Goal: Task Accomplishment & Management: Complete application form

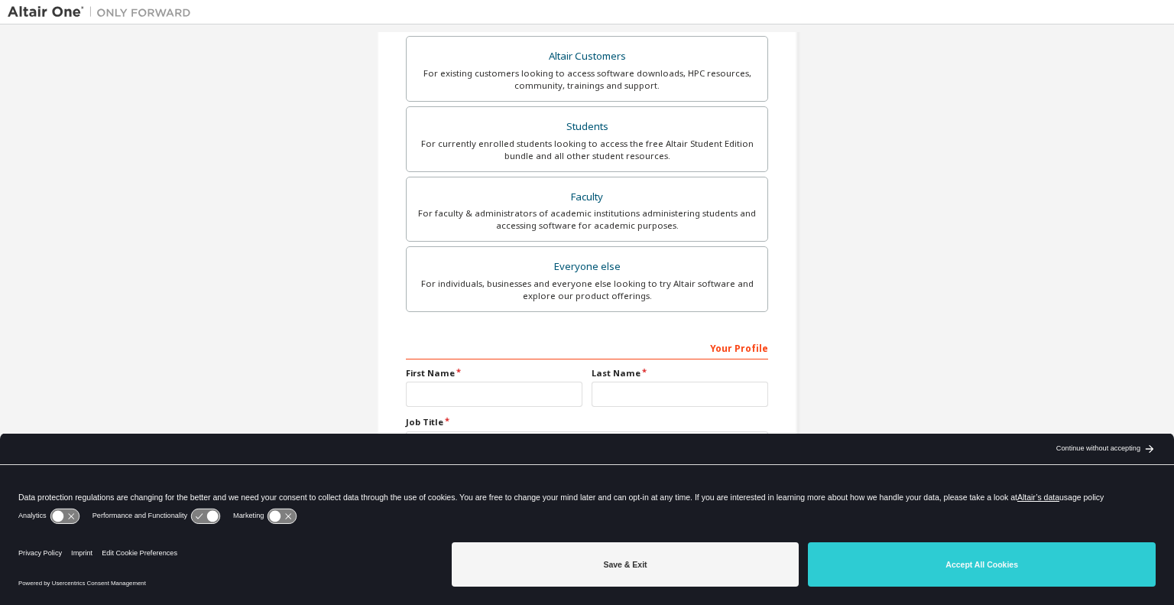
scroll to position [285, 0]
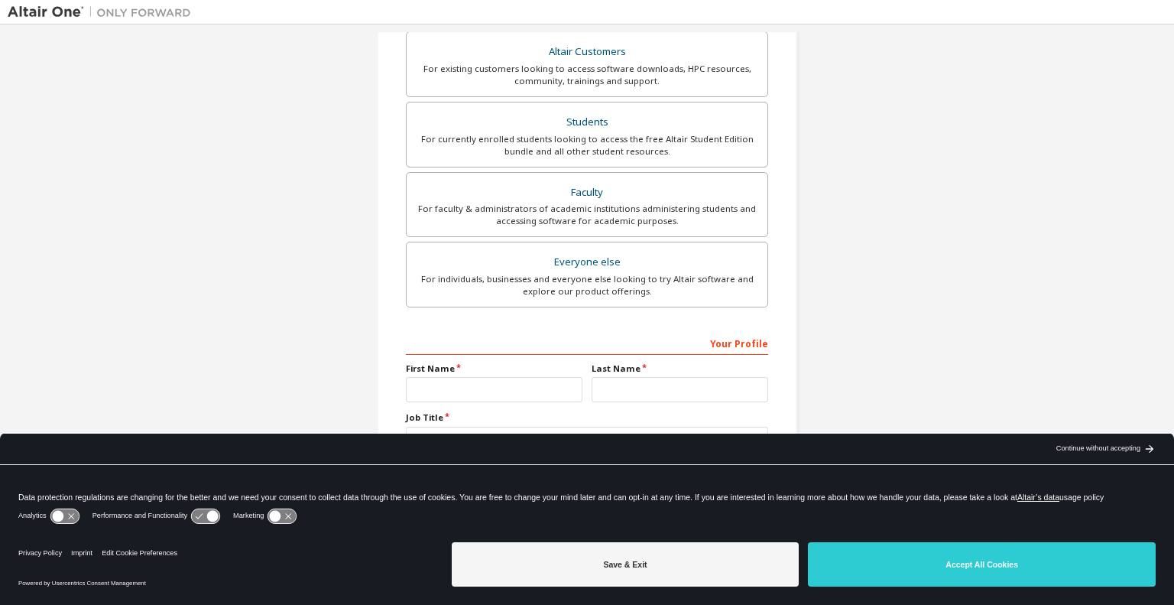
click at [1094, 446] on div "Continue without accepting" at bounding box center [1098, 449] width 84 height 12
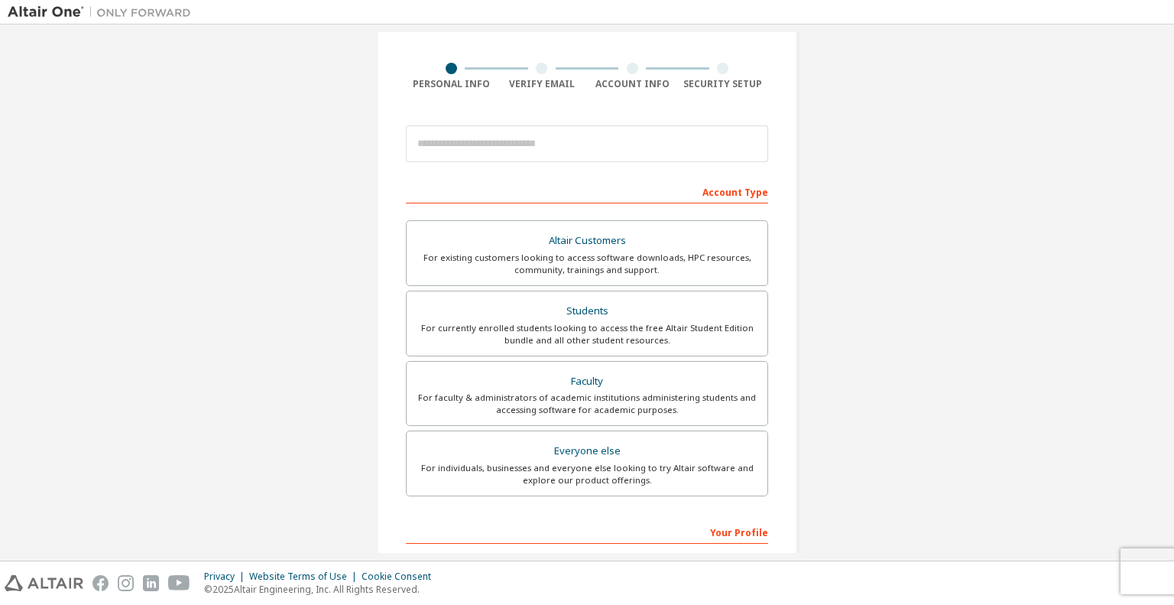
scroll to position [0, 0]
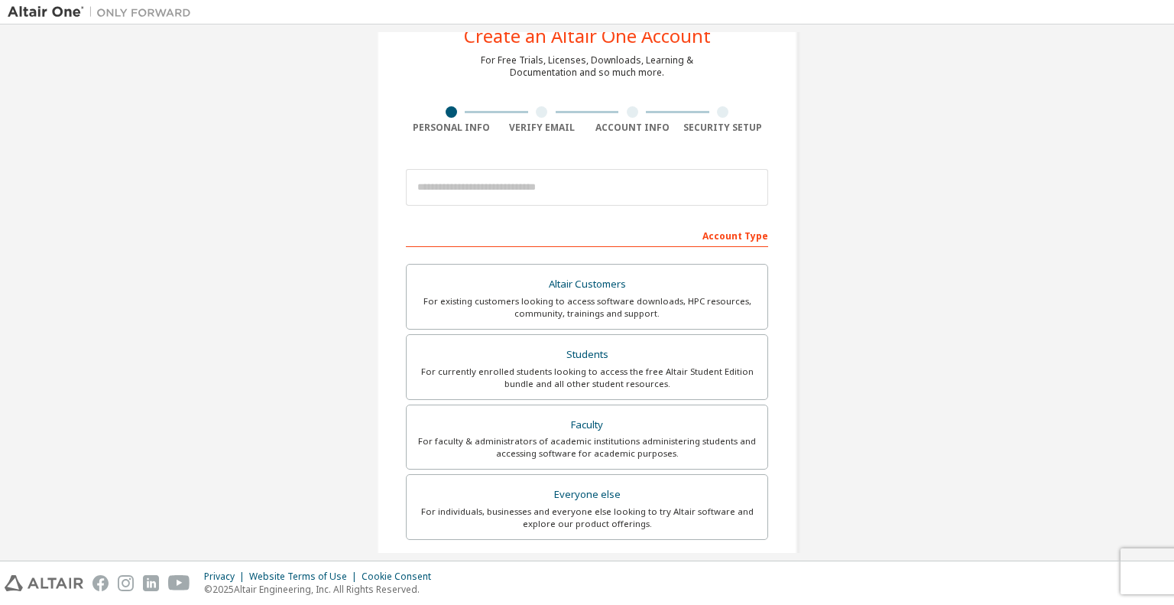
scroll to position [76, 0]
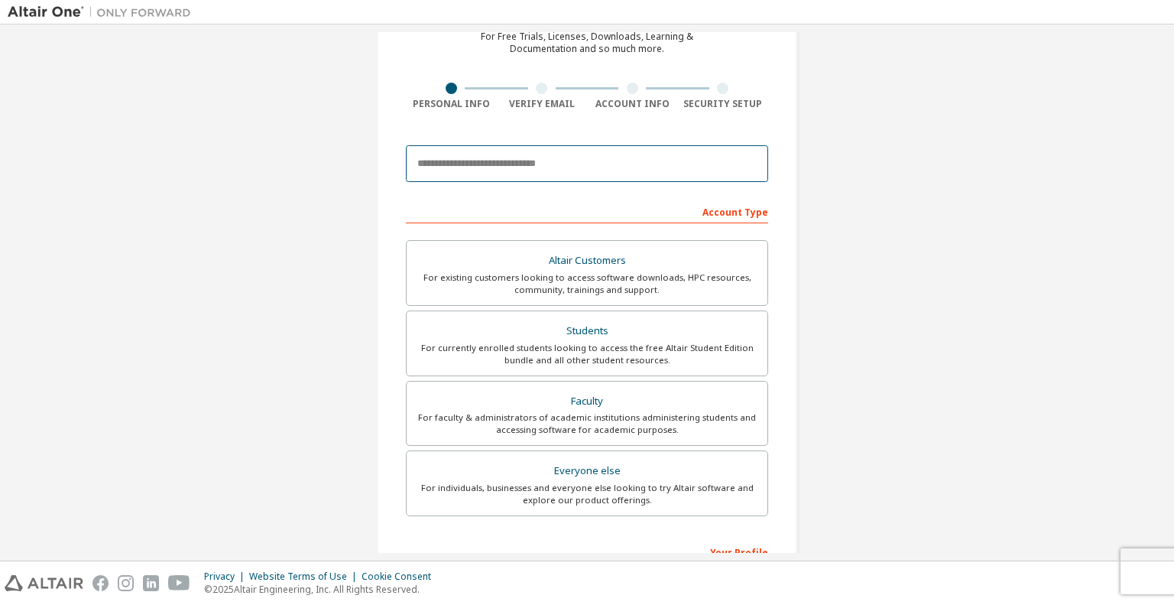
click at [512, 174] on input "email" at bounding box center [587, 163] width 362 height 37
type input "**********"
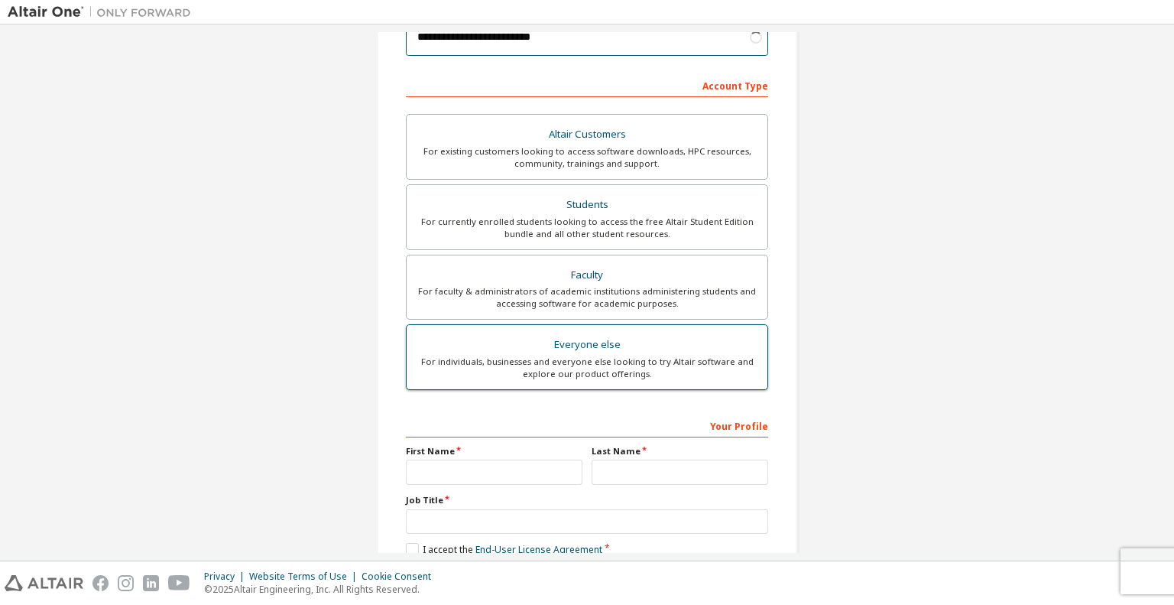
scroll to position [285, 0]
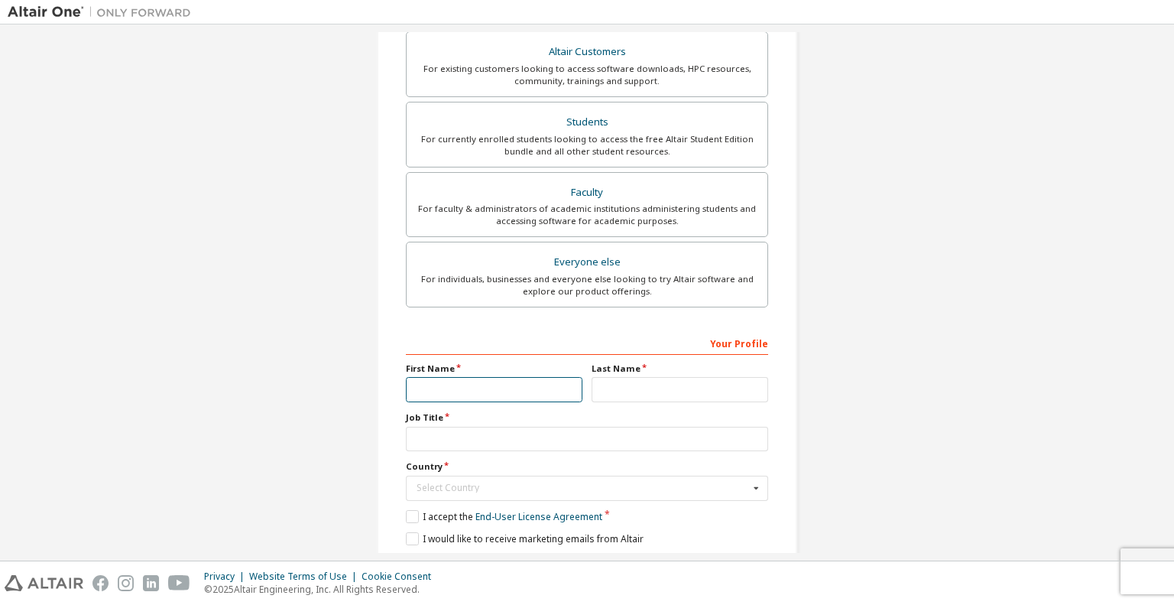
click at [451, 381] on input "text" at bounding box center [494, 389] width 177 height 25
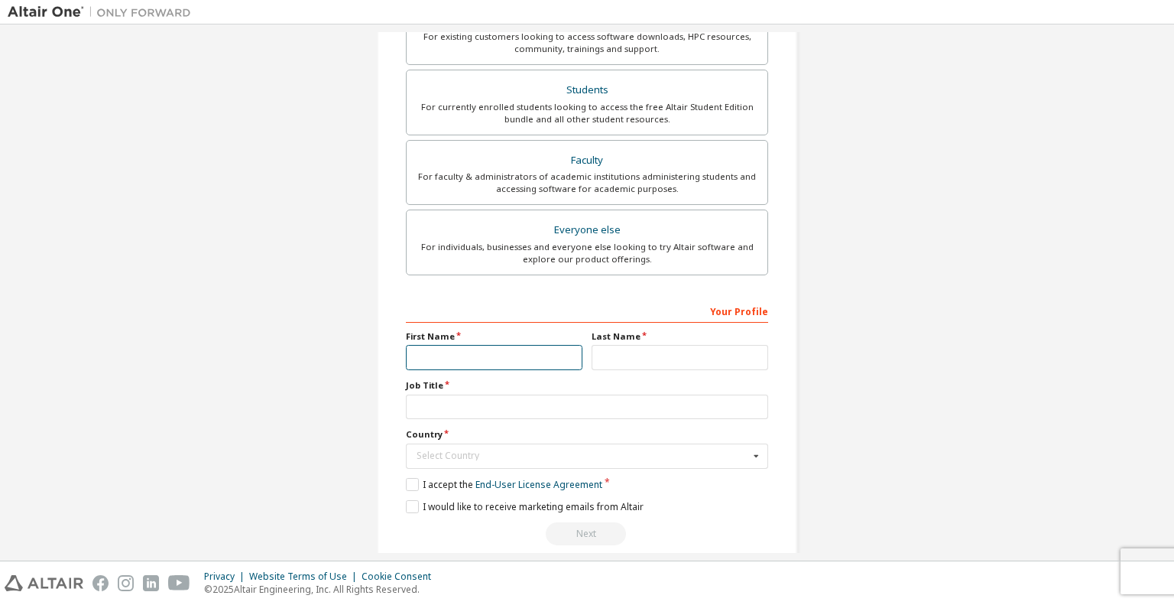
scroll to position [334, 0]
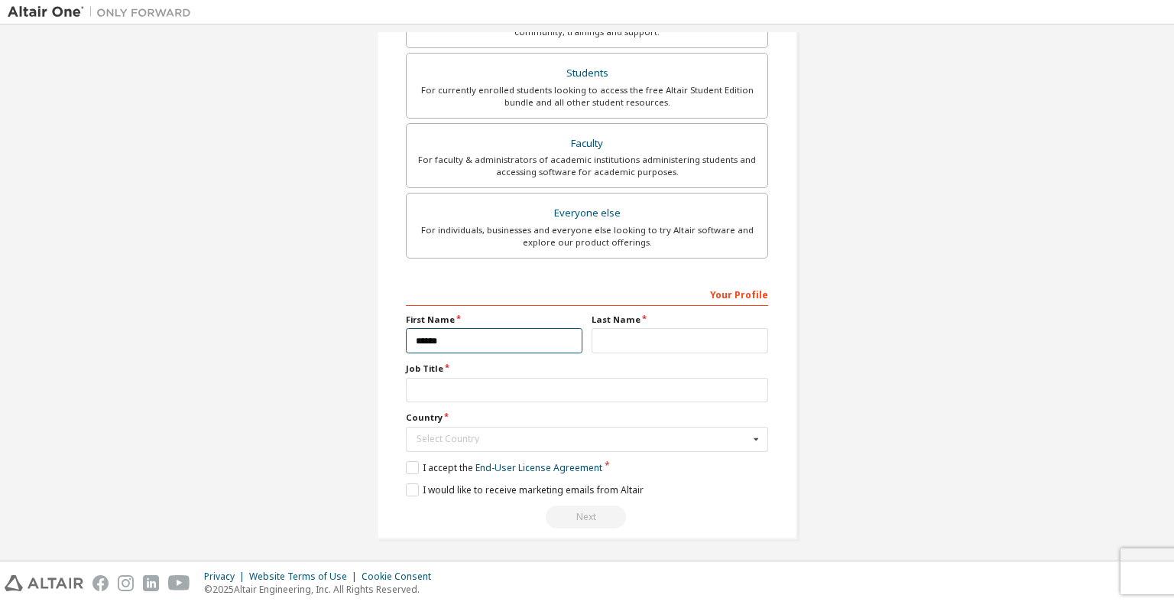
type input "******"
click at [753, 328] on input "text" at bounding box center [680, 340] width 177 height 25
type input "*******"
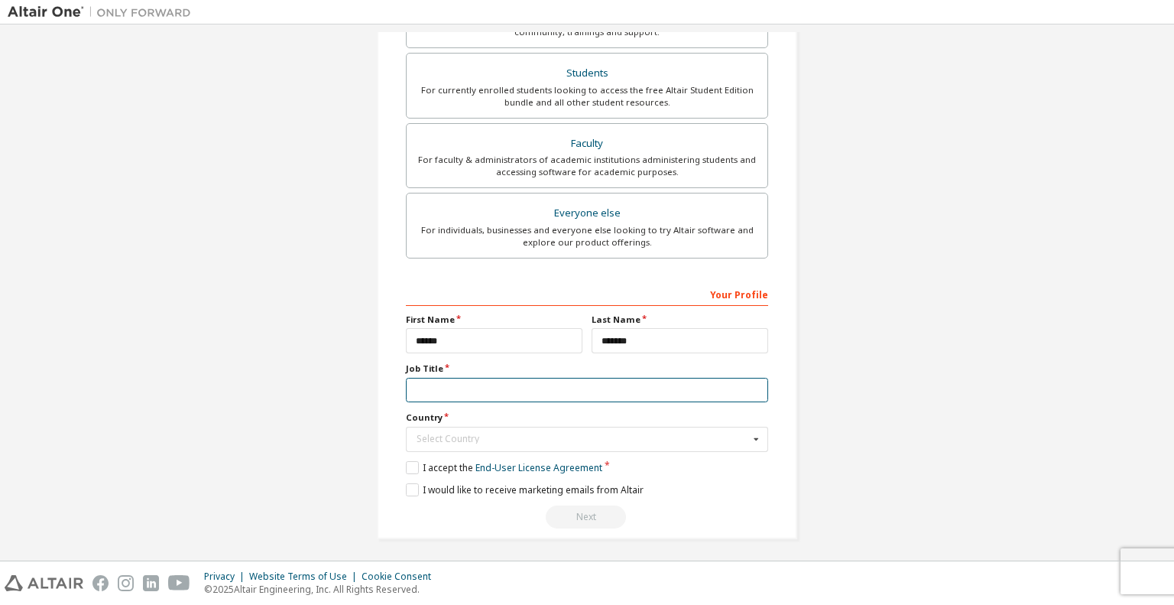
click at [578, 388] on input "text" at bounding box center [587, 390] width 362 height 25
type input "*"
type input "**********"
click at [561, 434] on div "Select Country" at bounding box center [583, 438] width 333 height 9
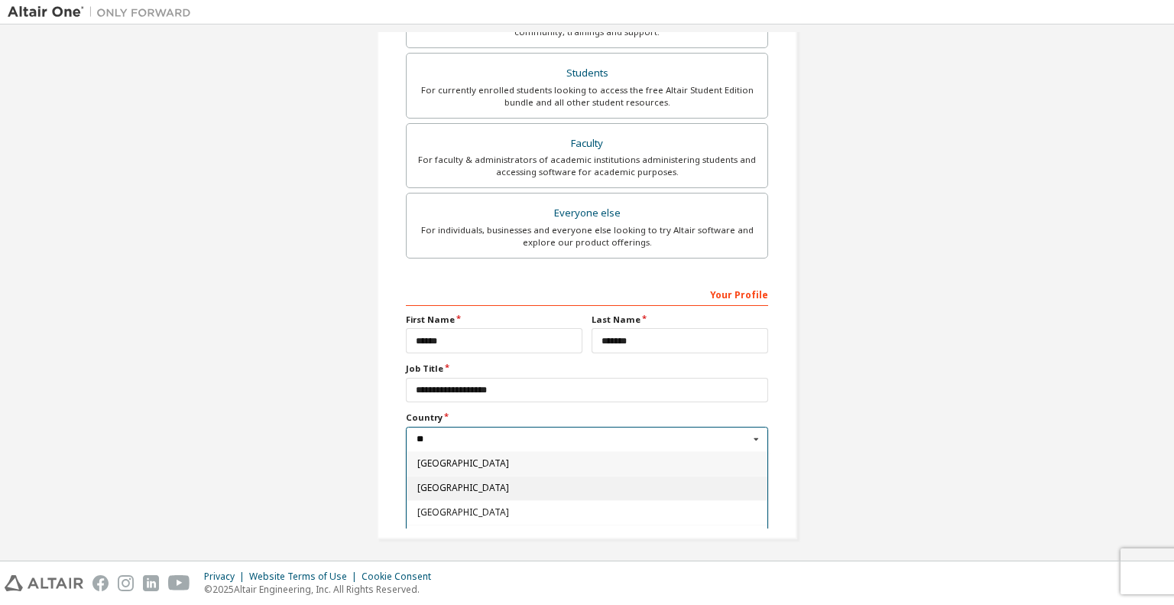
type input "**"
click at [531, 483] on span "[GEOGRAPHIC_DATA]" at bounding box center [587, 487] width 340 height 9
type input "***"
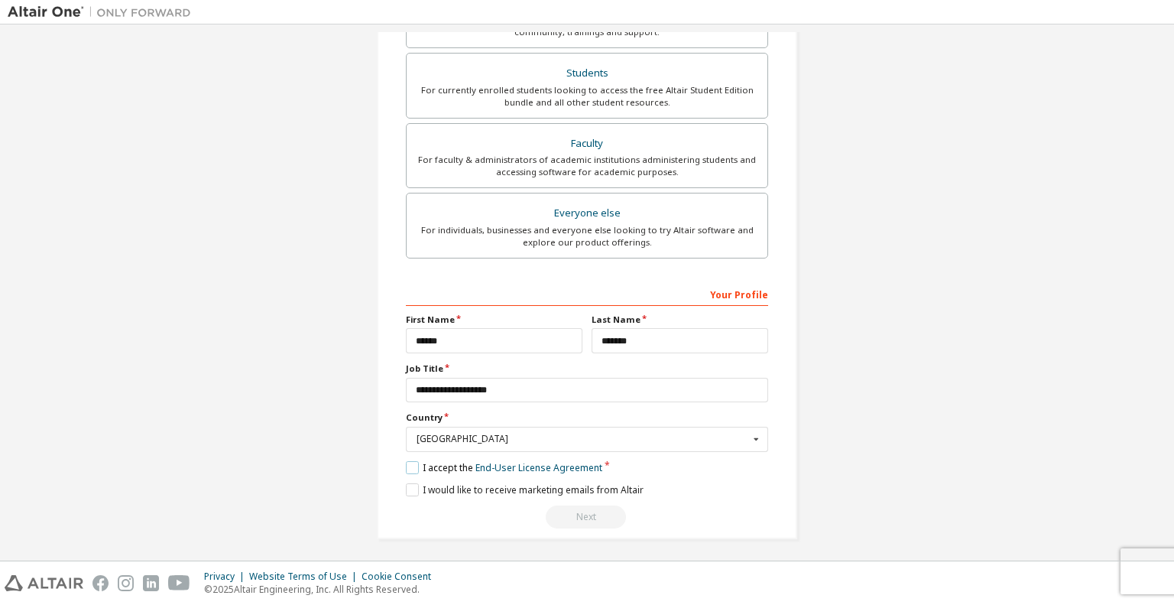
click at [411, 464] on label "I accept the End-User License Agreement" at bounding box center [504, 467] width 196 height 13
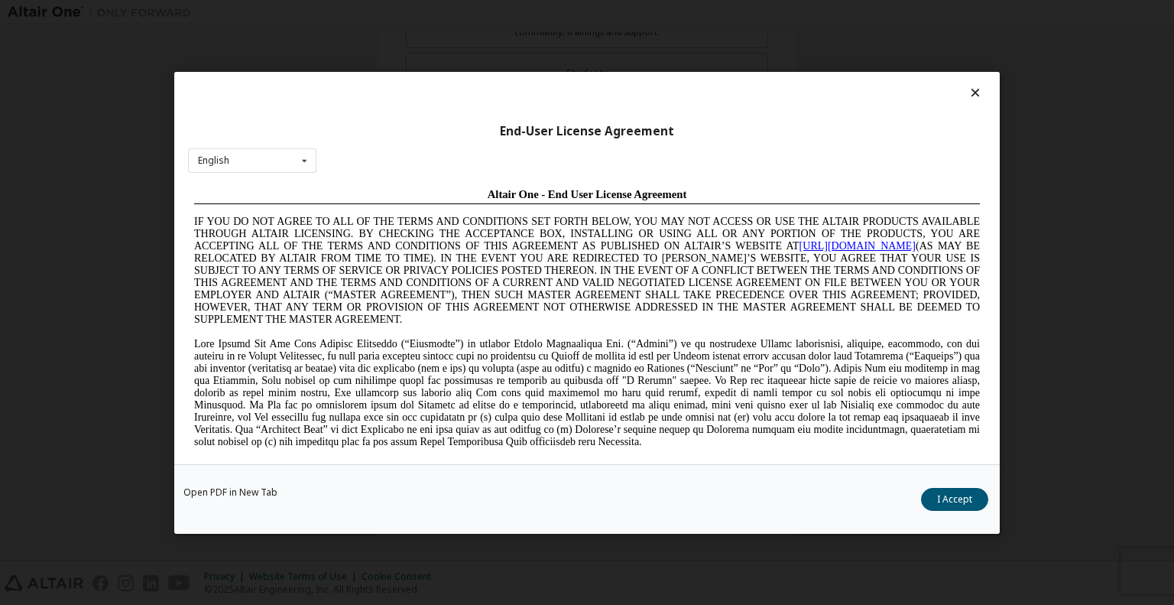
scroll to position [0, 0]
click at [953, 498] on button "I Accept" at bounding box center [954, 498] width 67 height 23
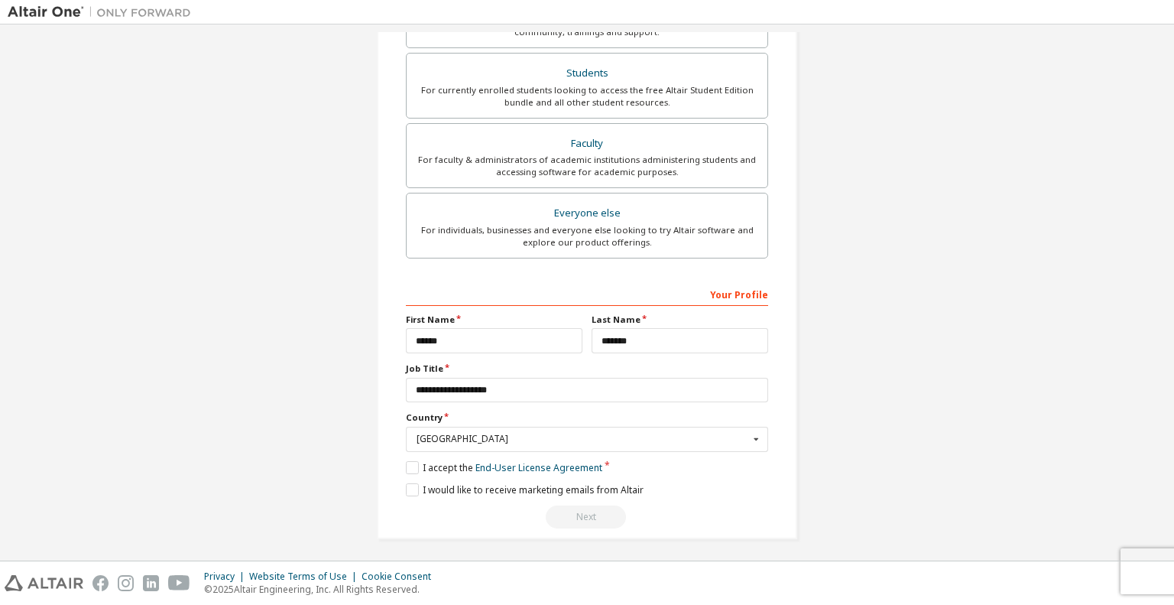
click at [588, 513] on div "Next" at bounding box center [587, 516] width 362 height 23
click at [416, 483] on label "I would like to receive marketing emails from Altair" at bounding box center [525, 489] width 238 height 13
click at [414, 483] on label "I would like to receive marketing emails from Altair" at bounding box center [525, 489] width 238 height 13
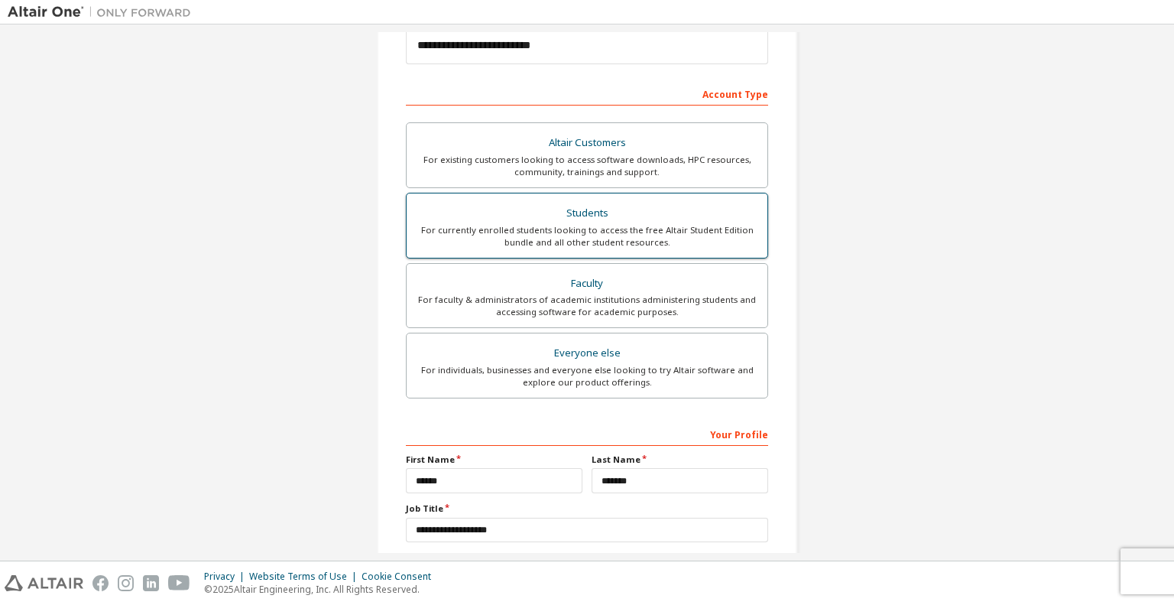
scroll to position [181, 0]
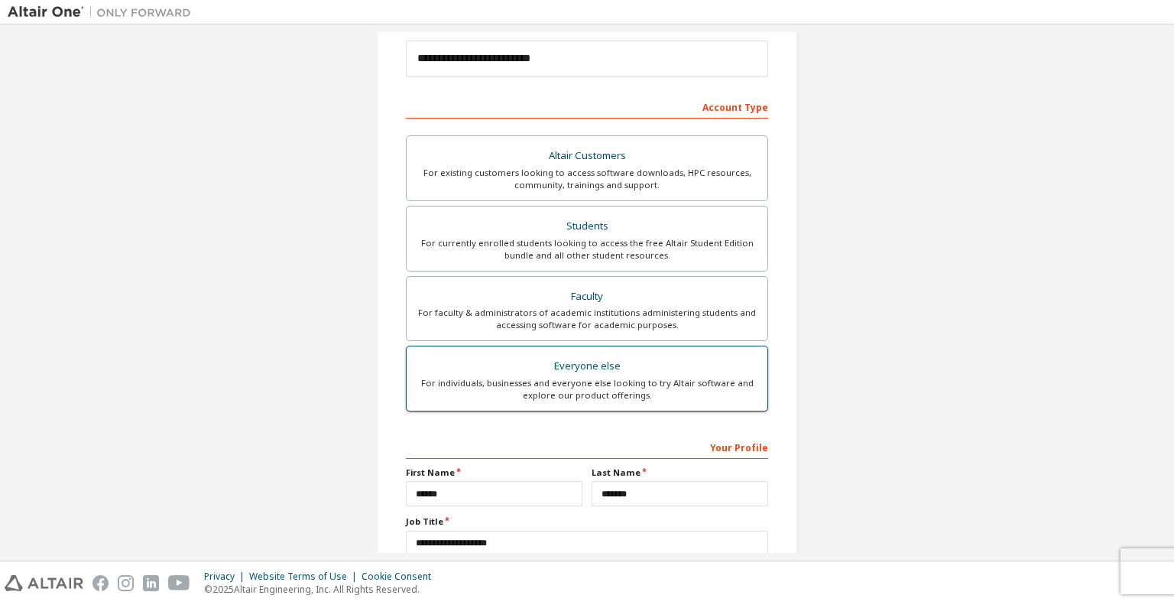
click at [615, 391] on div "For individuals, businesses and everyone else looking to try Altair software an…" at bounding box center [587, 389] width 342 height 24
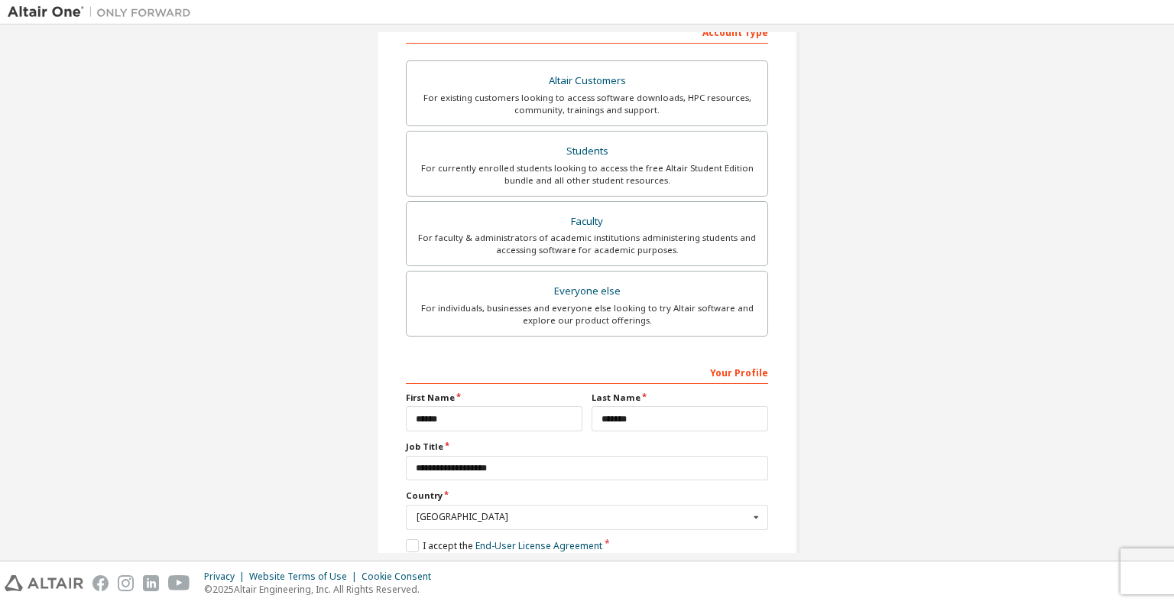
scroll to position [334, 0]
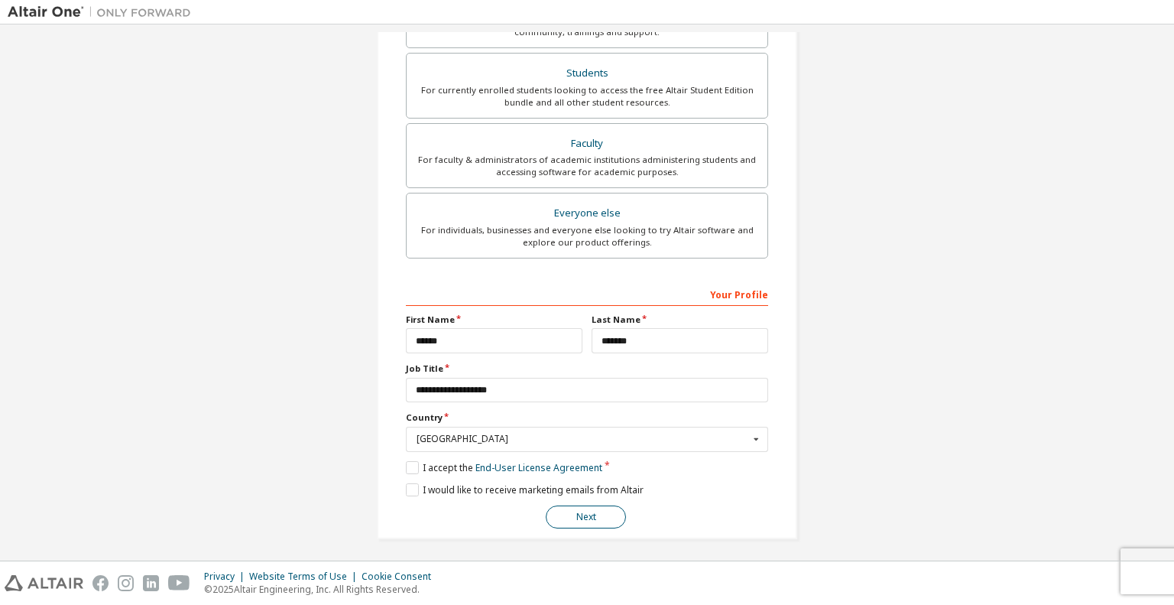
click at [590, 516] on button "Next" at bounding box center [586, 516] width 80 height 23
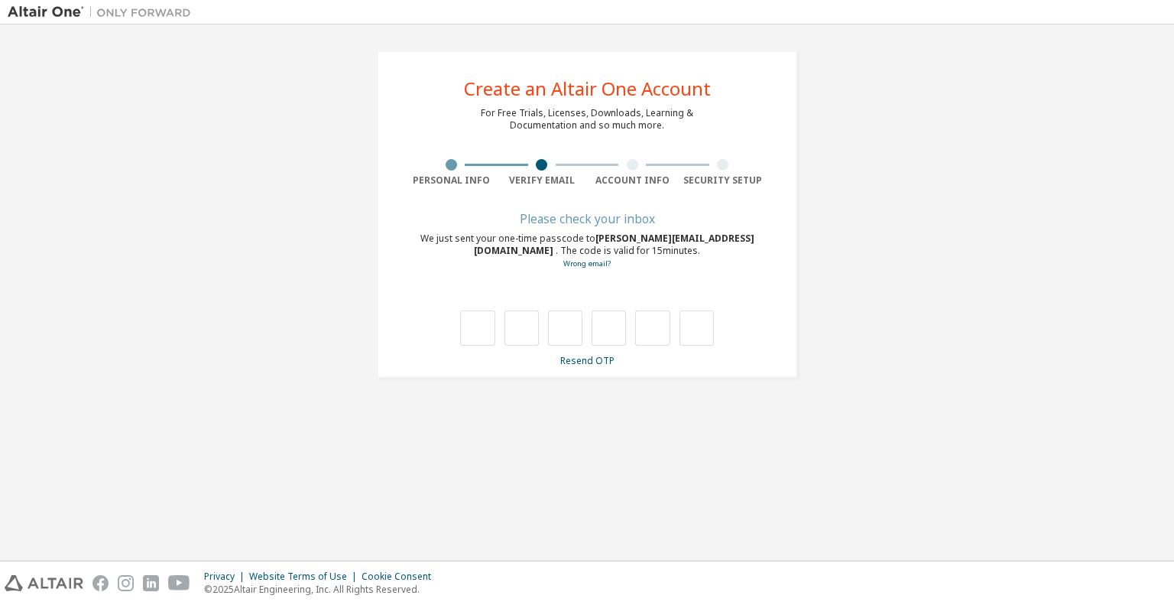
scroll to position [0, 0]
type input "*"
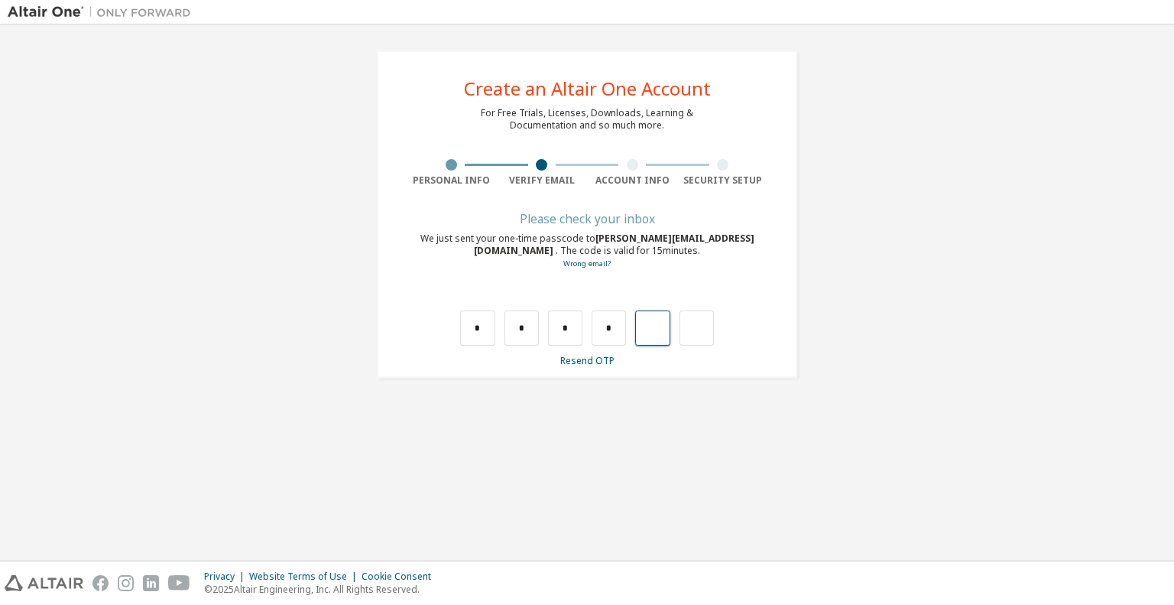
type input "*"
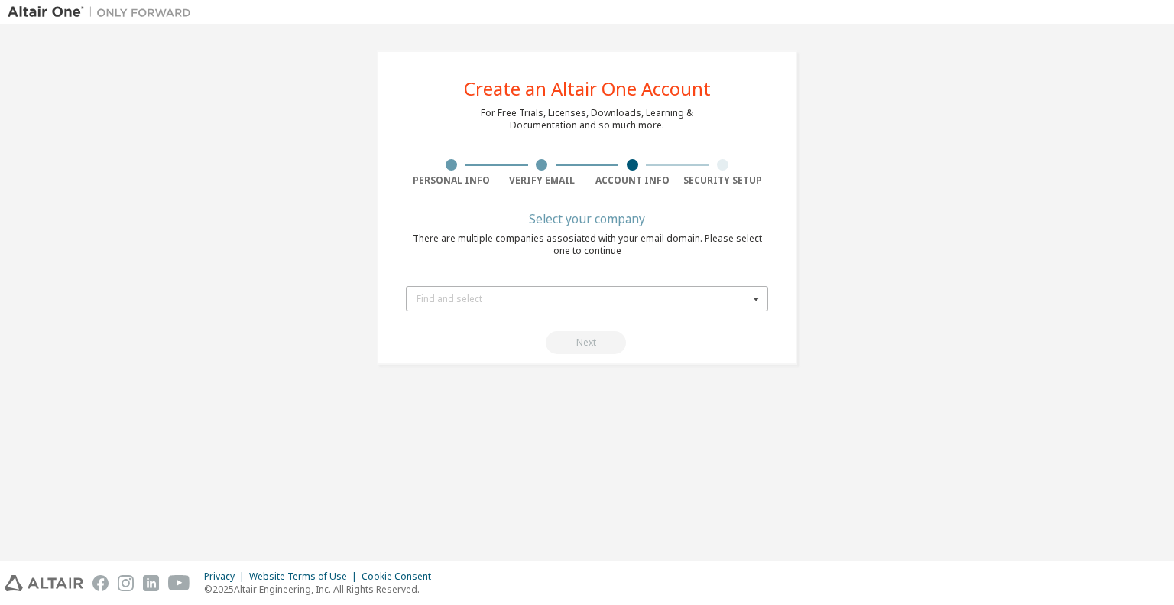
click at [673, 300] on div "Find and select" at bounding box center [583, 298] width 333 height 9
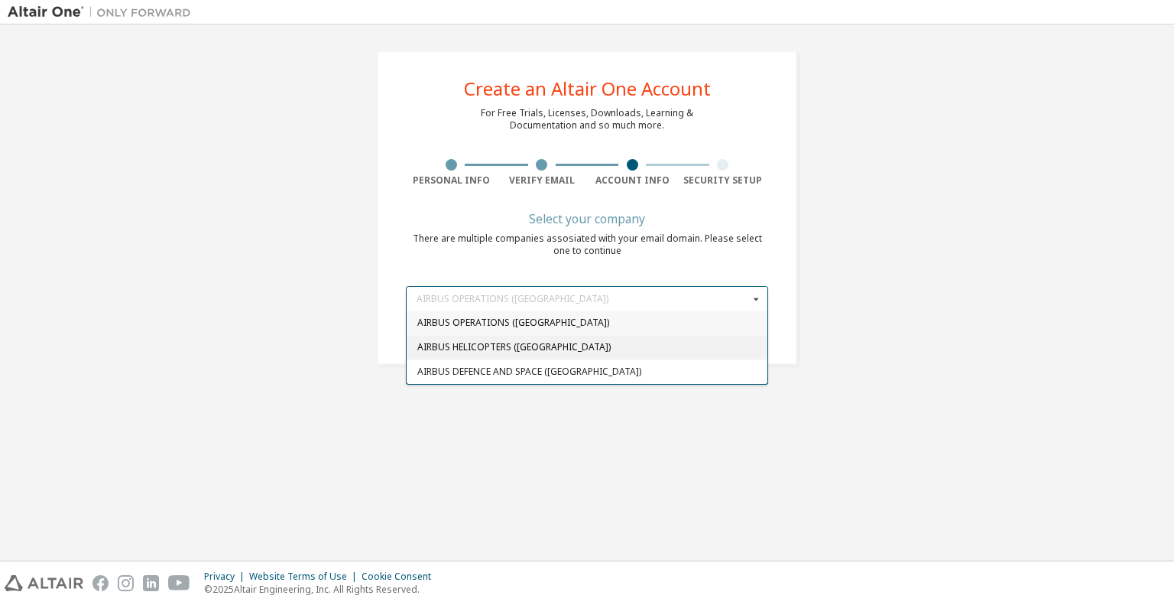
click at [587, 339] on div "AIRBUS HELICOPTERS ([GEOGRAPHIC_DATA])" at bounding box center [587, 347] width 361 height 24
type input "*****"
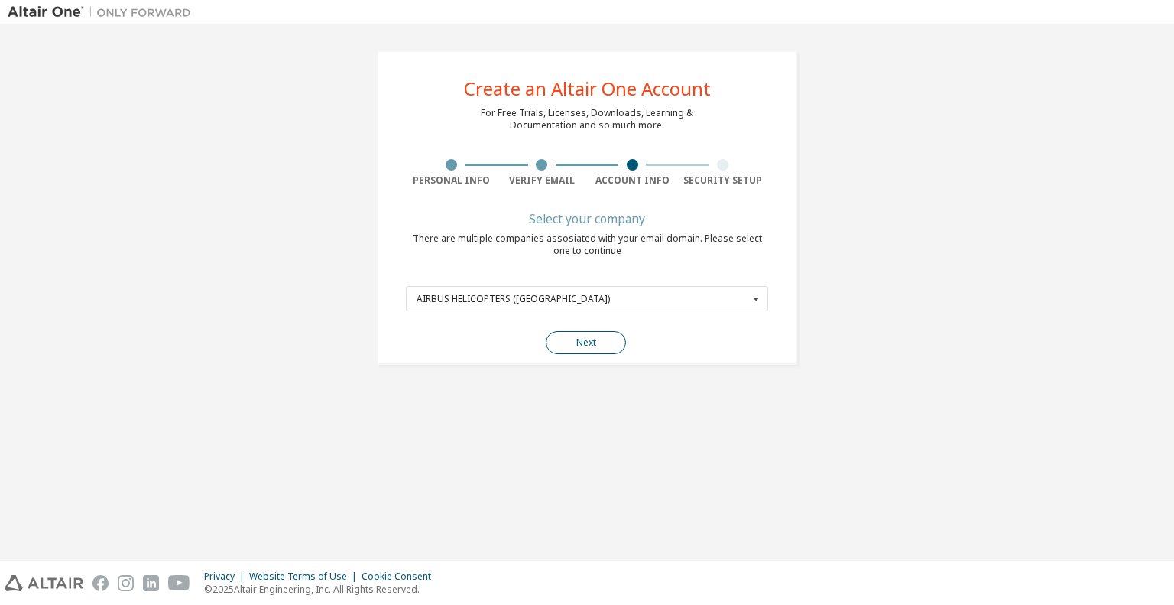
click at [594, 347] on button "Next" at bounding box center [586, 342] width 80 height 23
